Goal: Task Accomplishment & Management: Manage account settings

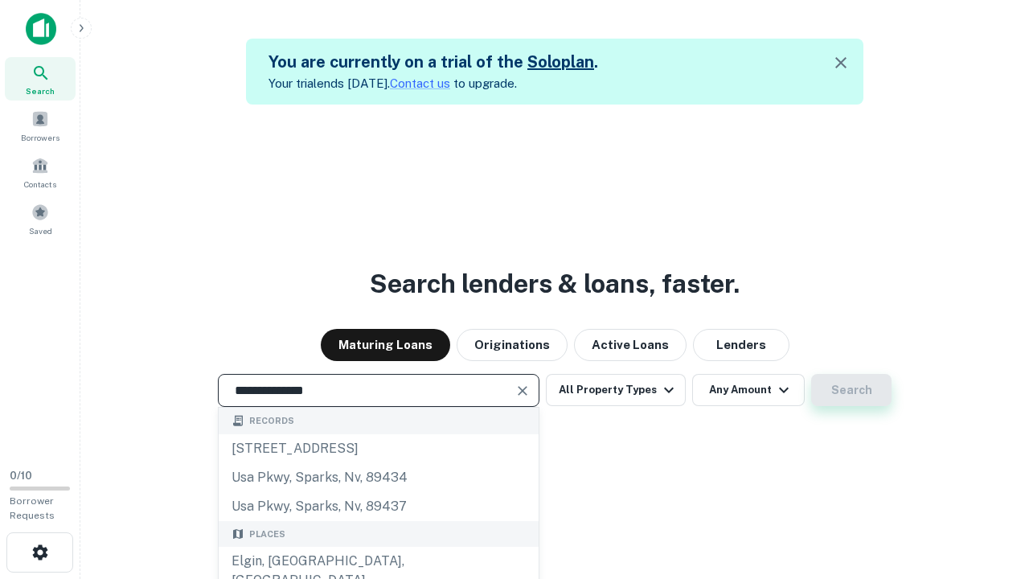
type input "**********"
click at [811, 374] on button "Search" at bounding box center [851, 390] width 80 height 32
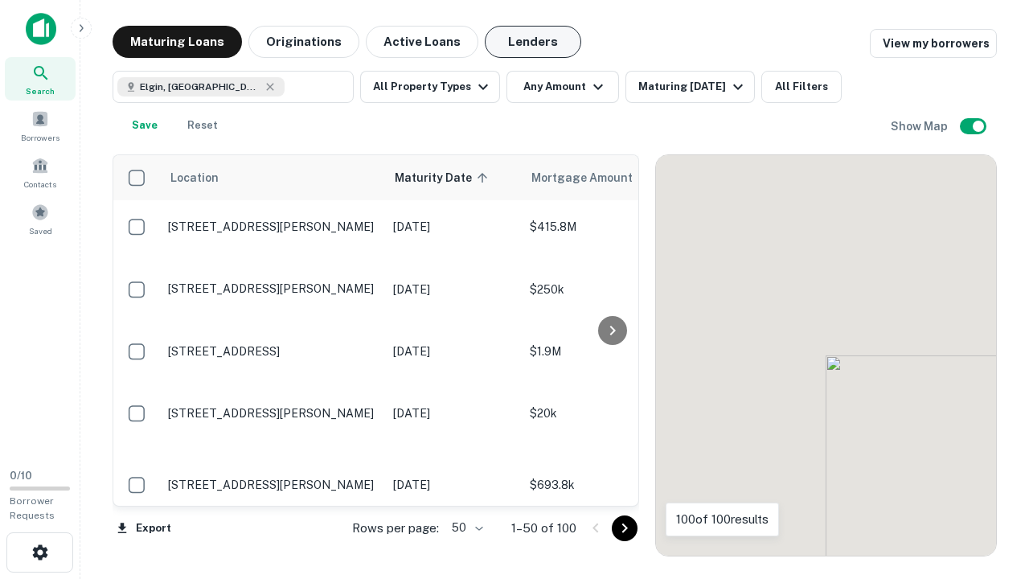
click at [533, 42] on button "Lenders" at bounding box center [533, 42] width 96 height 32
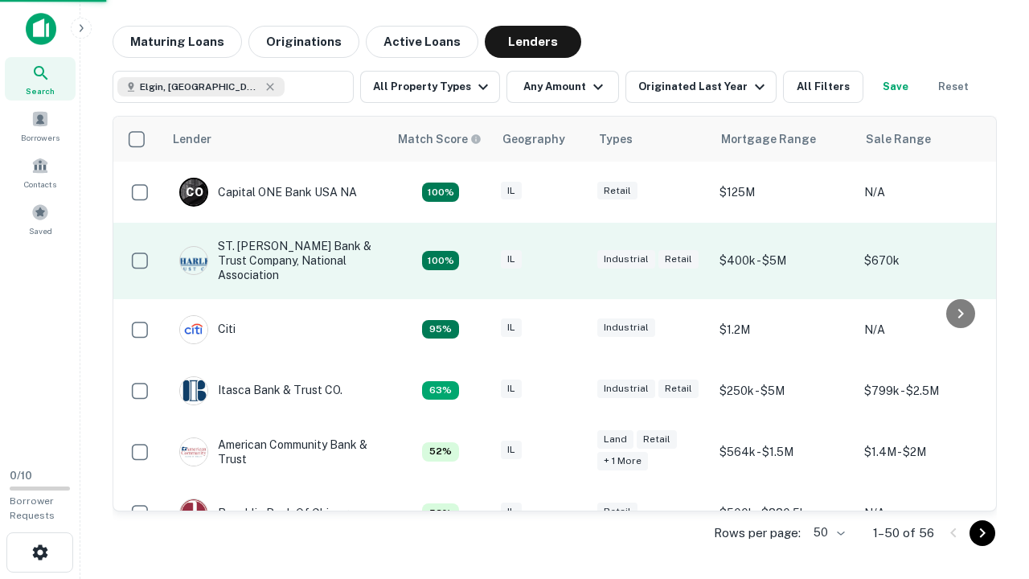
click at [571, 260] on div "IL" at bounding box center [541, 261] width 80 height 22
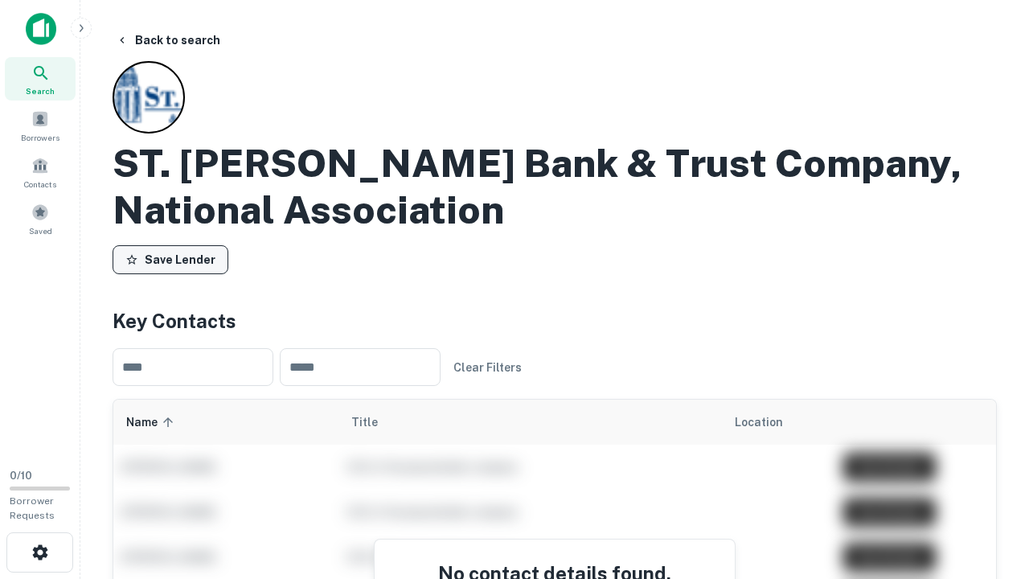
click at [170, 260] on button "Save Lender" at bounding box center [171, 259] width 116 height 29
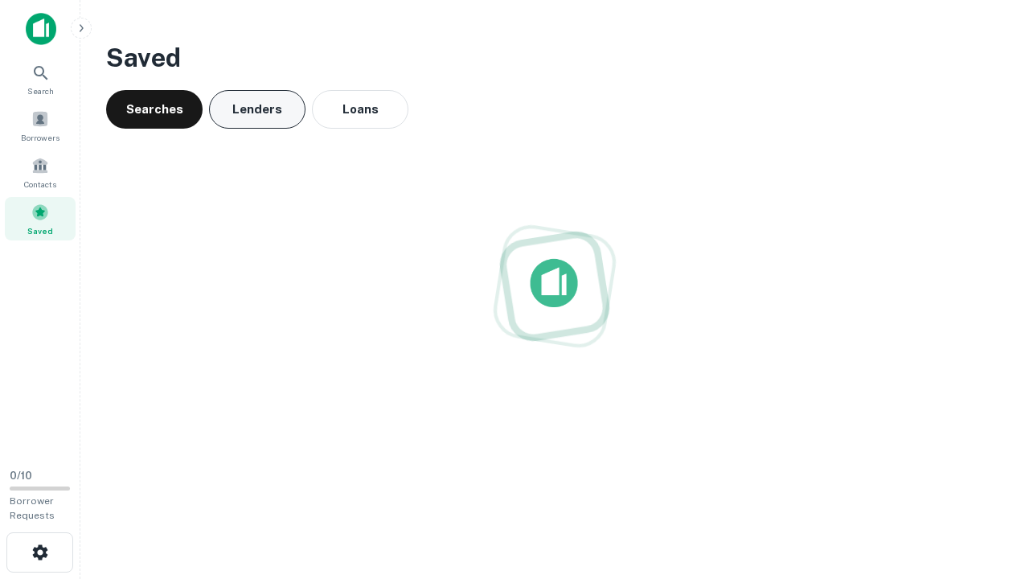
click at [257, 109] on button "Lenders" at bounding box center [257, 109] width 96 height 39
